Goal: Task Accomplishment & Management: Use online tool/utility

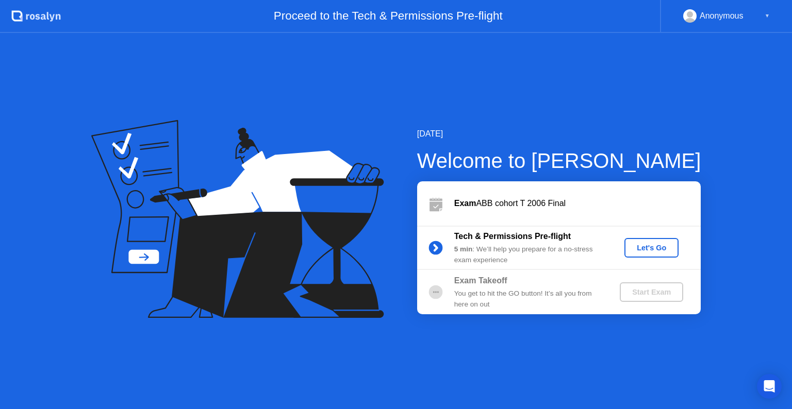
click at [662, 252] on div "Let's Go" at bounding box center [652, 248] width 46 height 8
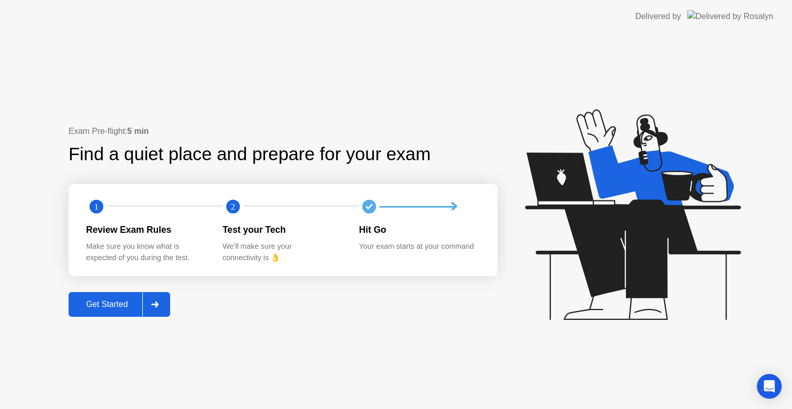
click at [106, 304] on div "Get Started" at bounding box center [107, 304] width 71 height 9
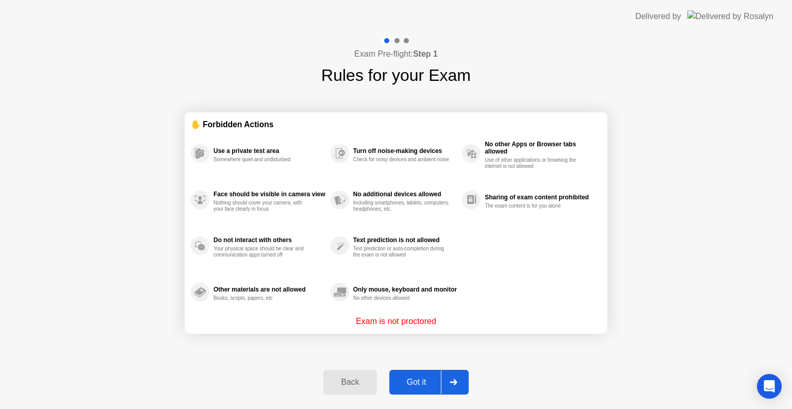
click at [409, 382] on div "Got it" at bounding box center [416, 382] width 48 height 9
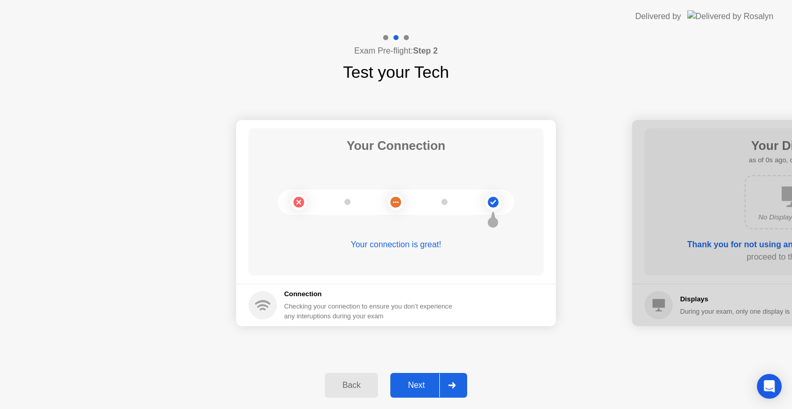
click at [411, 385] on div "Next" at bounding box center [416, 385] width 46 height 9
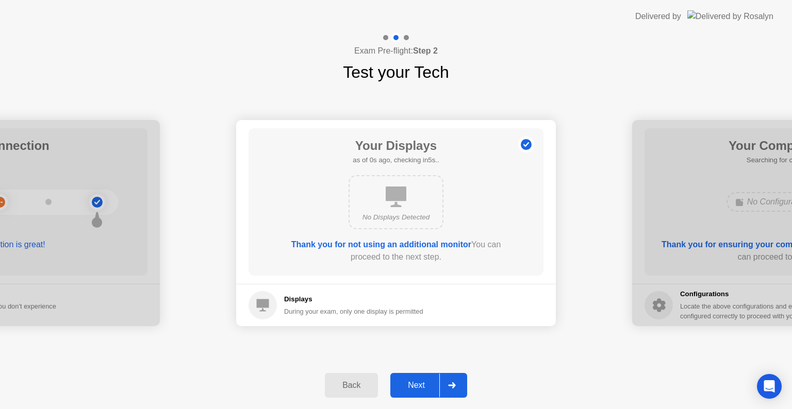
click at [411, 385] on div "Next" at bounding box center [416, 385] width 46 height 9
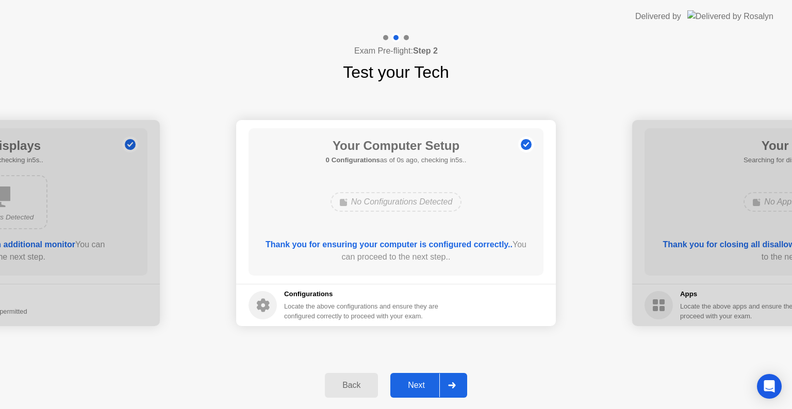
click at [411, 385] on div "Next" at bounding box center [416, 385] width 46 height 9
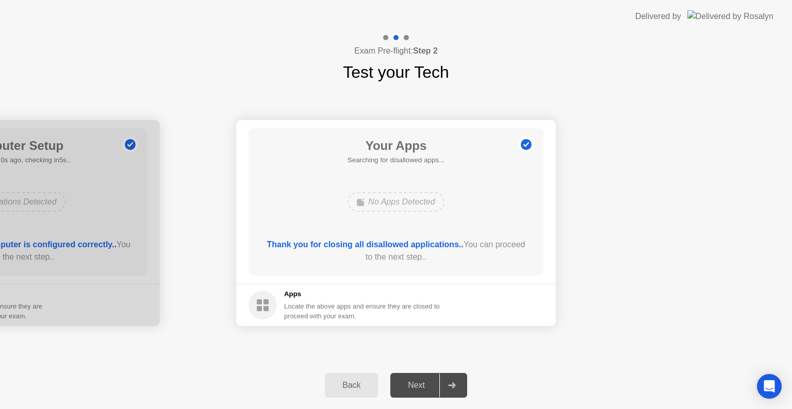
click at [411, 385] on div "Next" at bounding box center [416, 385] width 46 height 9
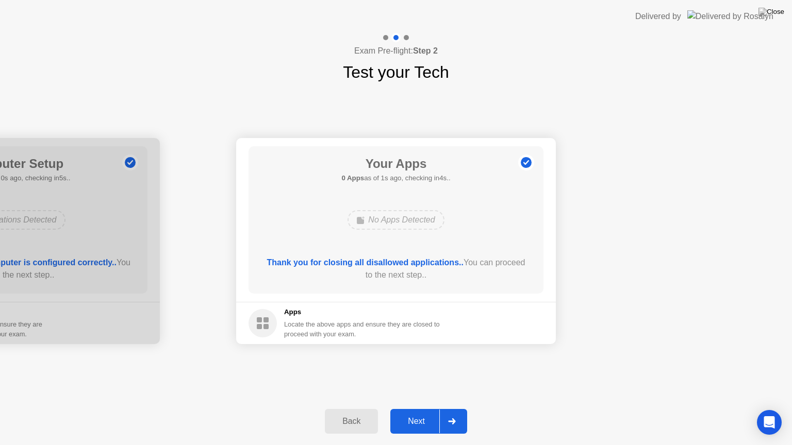
click at [412, 409] on div "Next" at bounding box center [416, 421] width 46 height 9
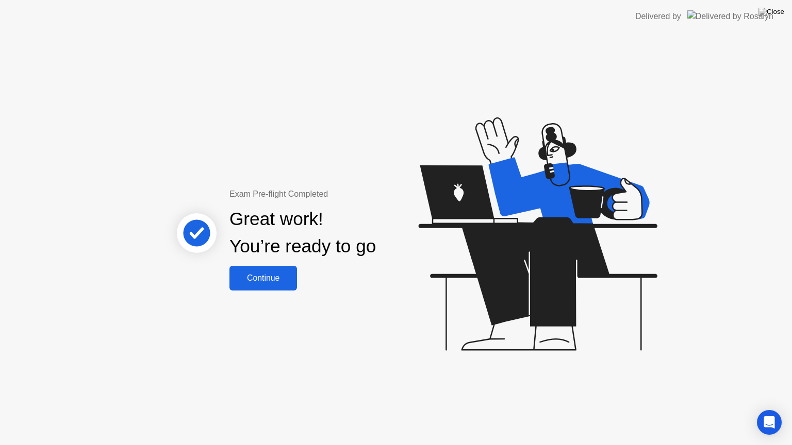
click at [288, 280] on div "Continue" at bounding box center [263, 278] width 61 height 9
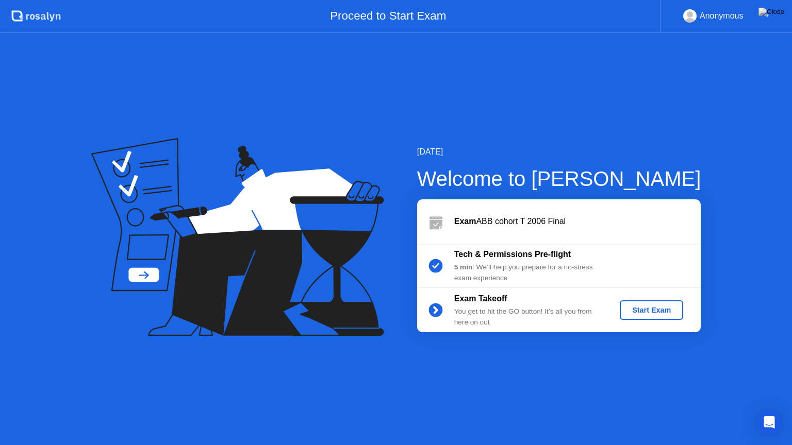
click at [648, 304] on button "Start Exam" at bounding box center [651, 311] width 63 height 20
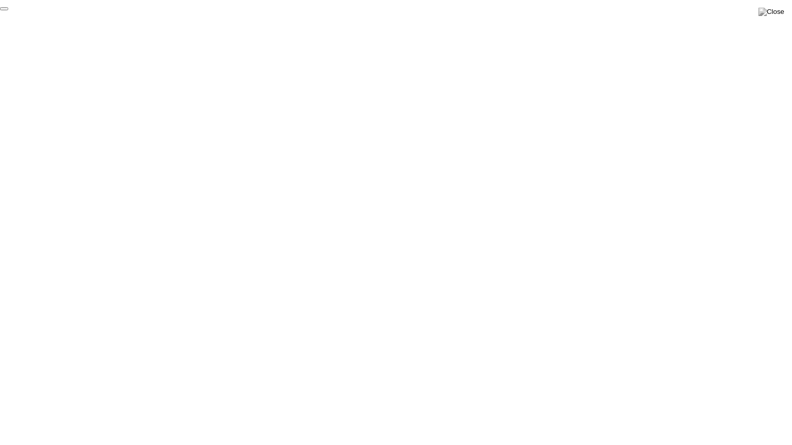
click div "End Proctoring Session"
